Goal: Information Seeking & Learning: Learn about a topic

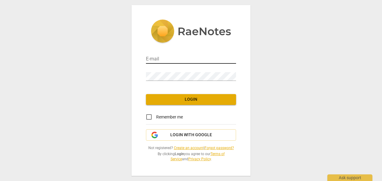
click at [167, 56] on input "email" at bounding box center [191, 59] width 90 height 9
type input "[EMAIL_ADDRESS][DOMAIN_NAME]"
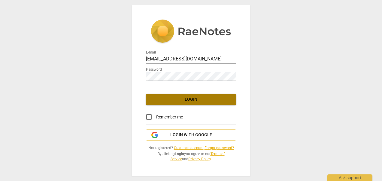
click at [189, 100] on span "Login" at bounding box center [191, 99] width 80 height 6
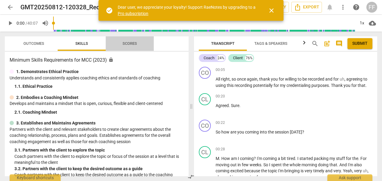
click at [130, 43] on span "Scores" at bounding box center [129, 43] width 14 height 5
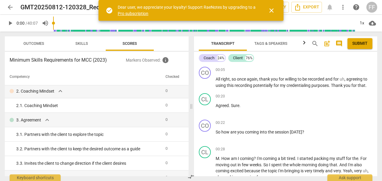
scroll to position [30, 0]
click at [34, 42] on span "Outcomes" at bounding box center [33, 43] width 21 height 5
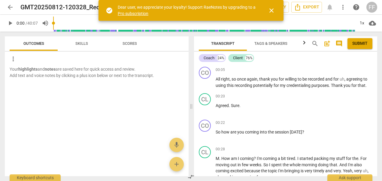
click at [76, 42] on span "Skills" at bounding box center [81, 43] width 13 height 5
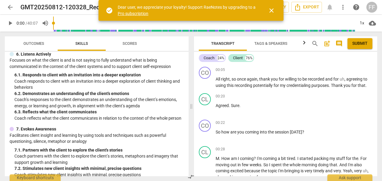
scroll to position [330, 0]
click at [269, 9] on span "close" at bounding box center [271, 10] width 7 height 7
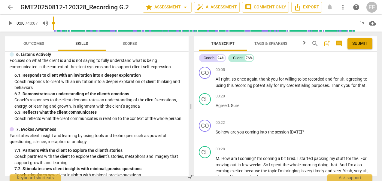
click at [11, 23] on span "play_arrow" at bounding box center [10, 23] width 7 height 7
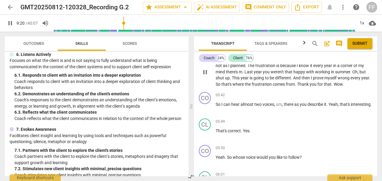
scroll to position [1201, 0]
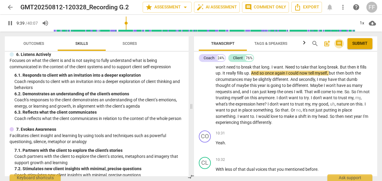
click at [340, 44] on span "comment" at bounding box center [338, 43] width 7 height 7
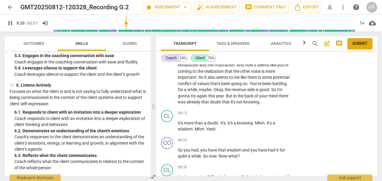
scroll to position [367, 0]
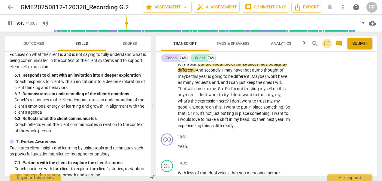
click at [325, 42] on span "post_add" at bounding box center [326, 43] width 7 height 7
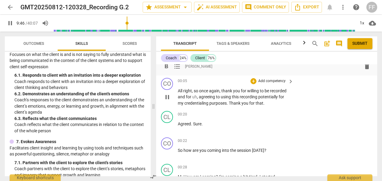
scroll to position [0, 0]
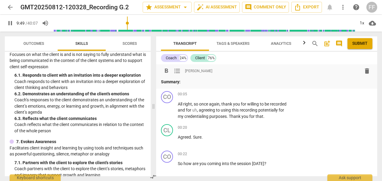
click at [337, 42] on span "comment" at bounding box center [338, 43] width 7 height 7
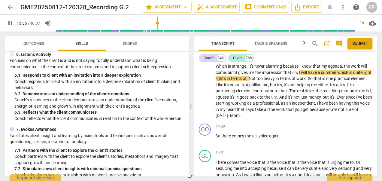
scroll to position [1713, 0]
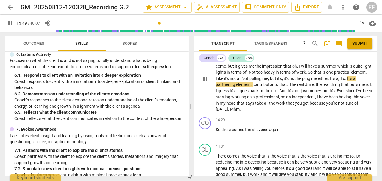
click at [230, 111] on span "." at bounding box center [229, 109] width 2 height 5
click at [232, 132] on span "there" at bounding box center [226, 129] width 11 height 5
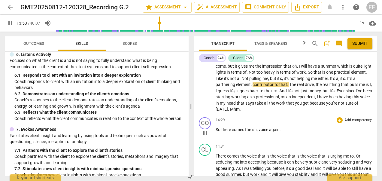
click at [221, 132] on span "there" at bounding box center [226, 129] width 11 height 5
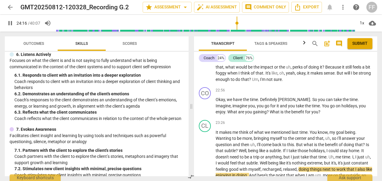
scroll to position [2824, 0]
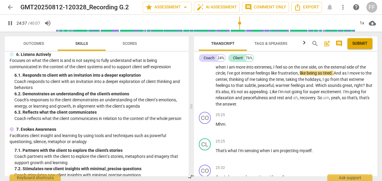
click at [11, 23] on span "pause" at bounding box center [10, 23] width 7 height 7
click at [9, 24] on span "play_arrow" at bounding box center [10, 23] width 7 height 7
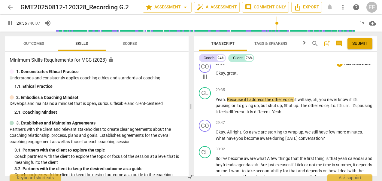
scroll to position [3542, 0]
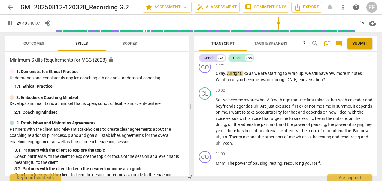
click at [10, 24] on span "pause" at bounding box center [10, 23] width 7 height 7
click at [10, 24] on span "play_arrow" at bounding box center [10, 23] width 7 height 7
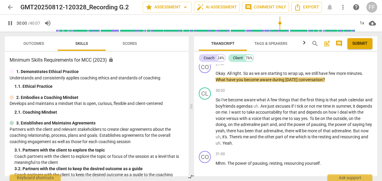
click at [7, 23] on span "pause" at bounding box center [10, 23] width 7 height 7
click at [7, 23] on span "play_arrow" at bounding box center [10, 23] width 7 height 7
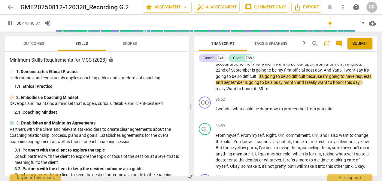
scroll to position [4263, 0]
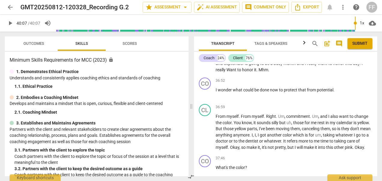
type input "2407"
